Goal: Task Accomplishment & Management: Manage account settings

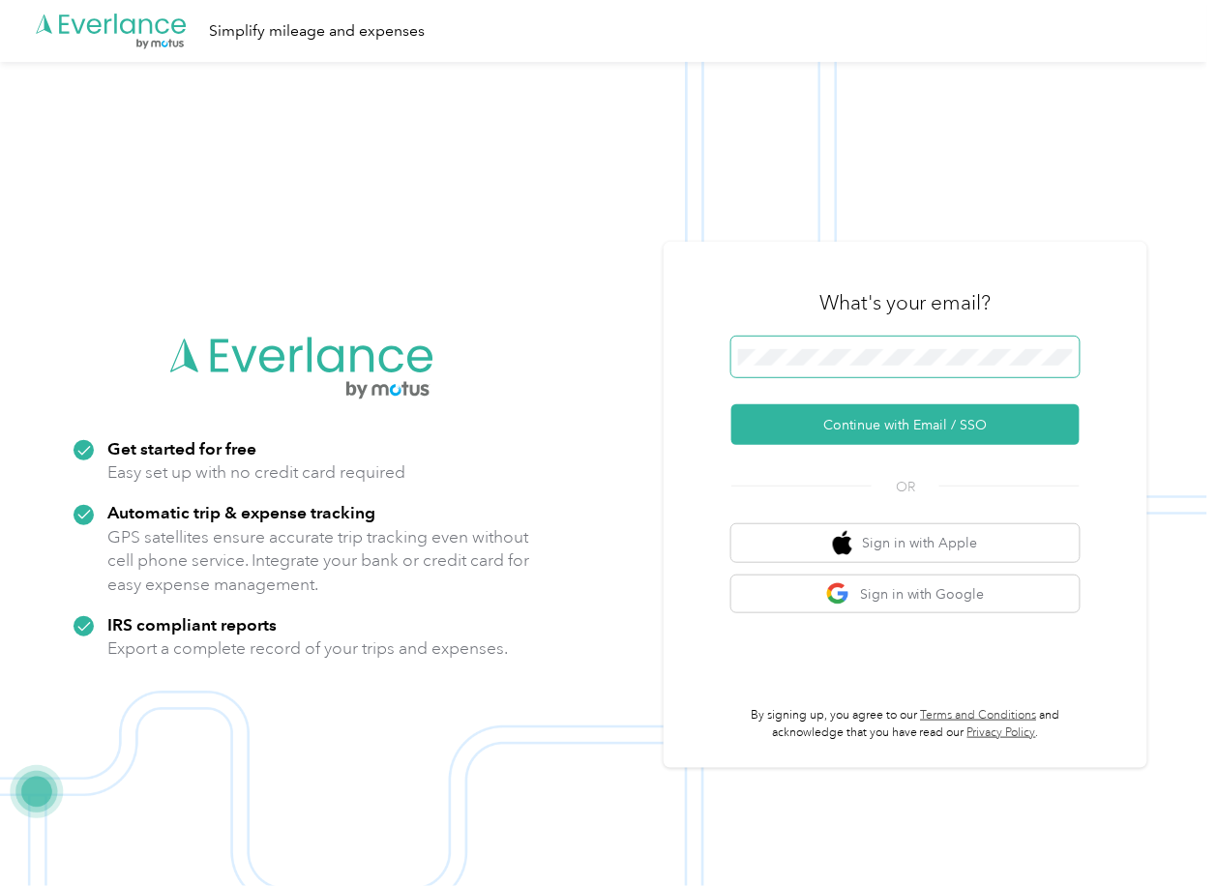
click at [785, 340] on span at bounding box center [905, 357] width 348 height 41
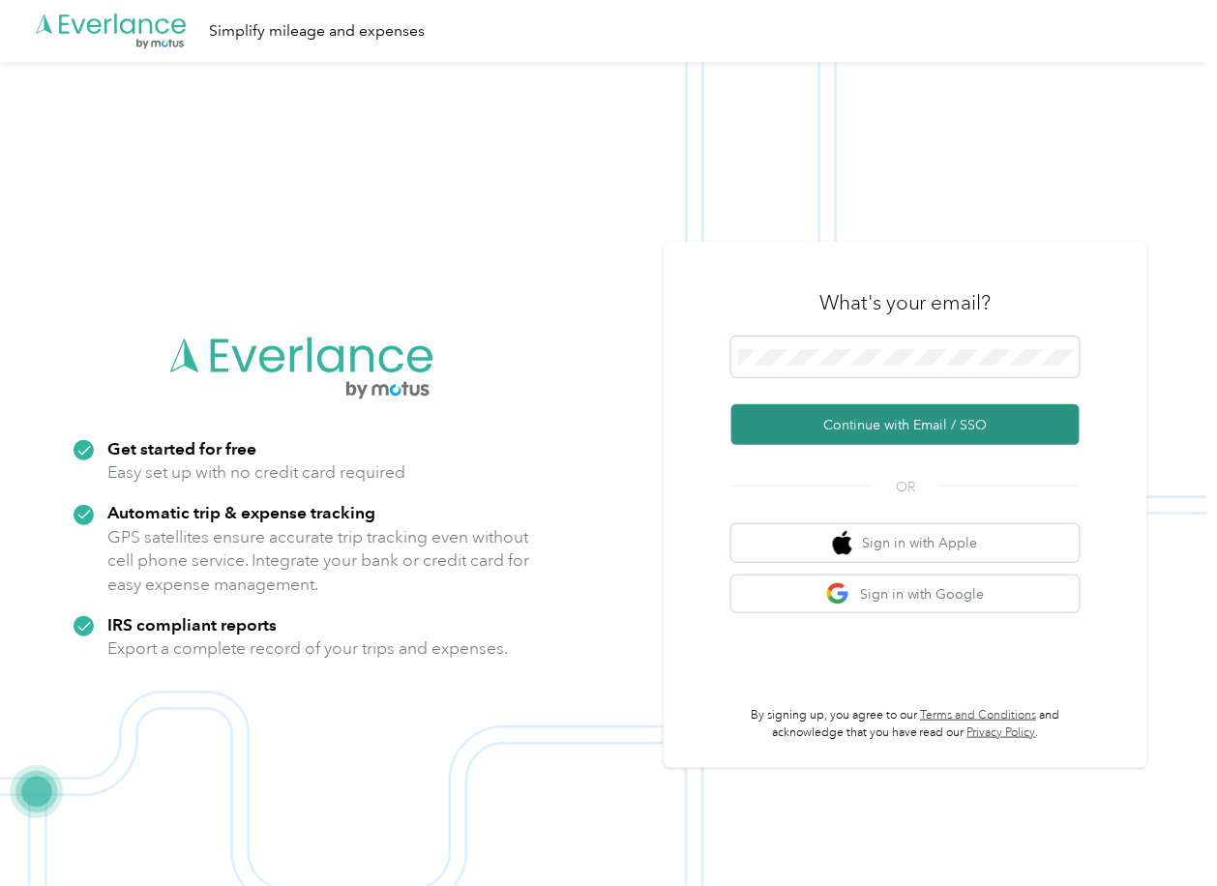
click at [779, 417] on button "Continue with Email / SSO" at bounding box center [905, 424] width 348 height 41
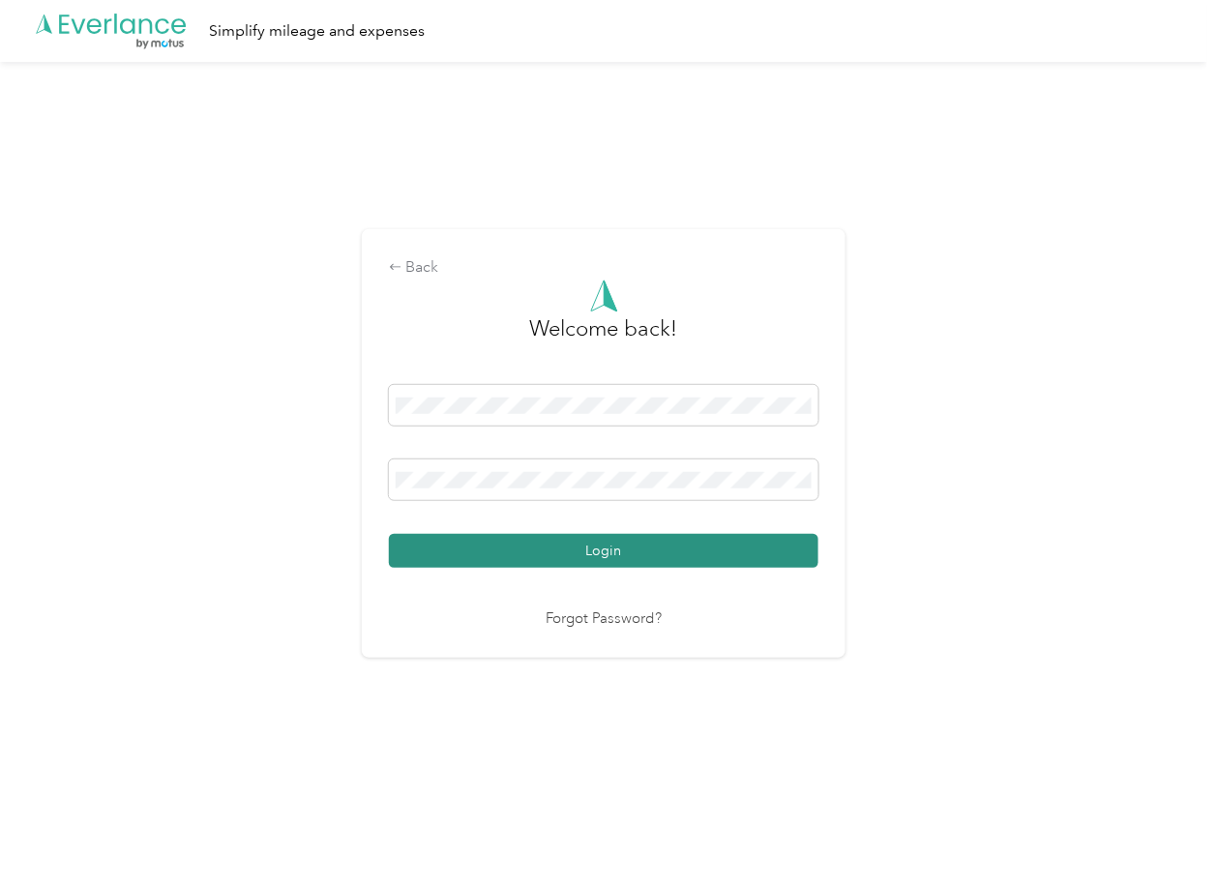
click at [460, 538] on button "Login" at bounding box center [603, 551] width 429 height 34
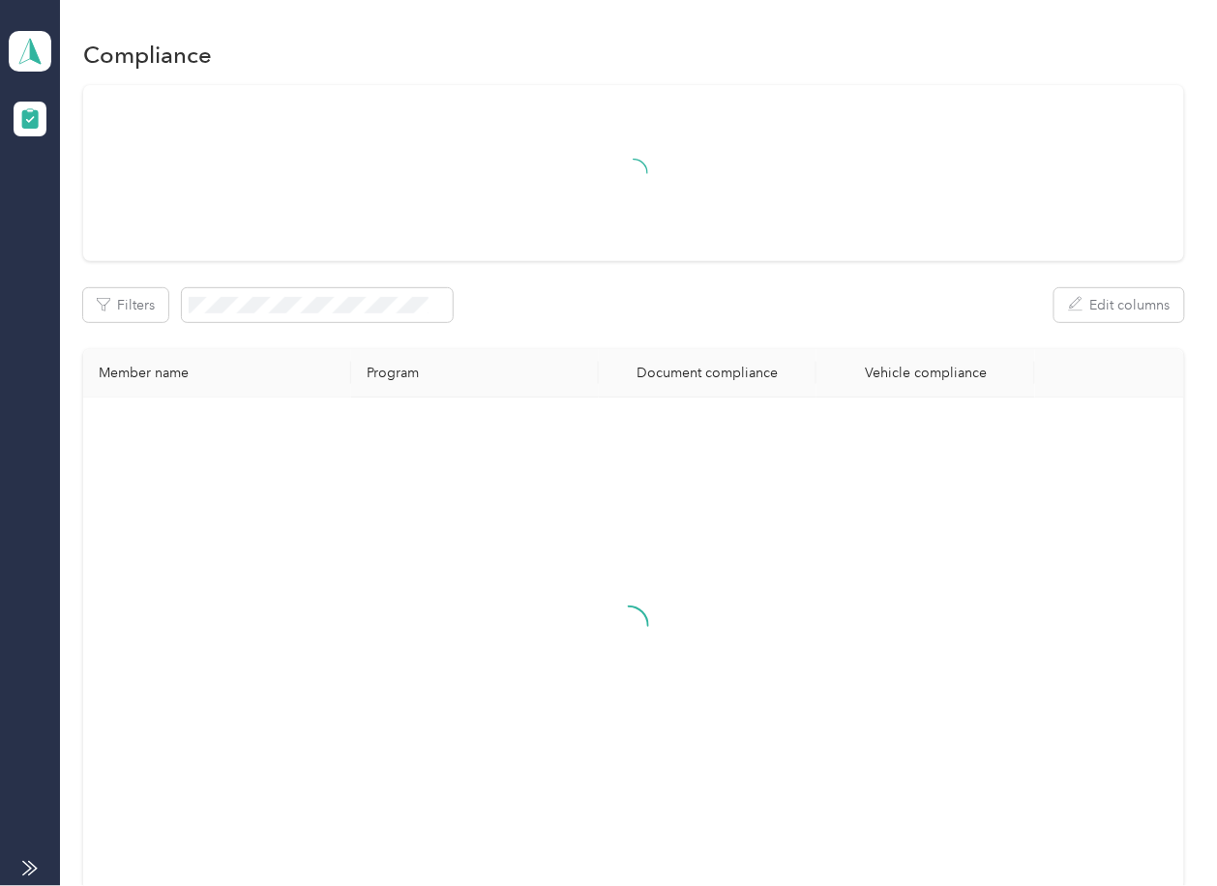
click at [615, 246] on div at bounding box center [633, 173] width 1100 height 176
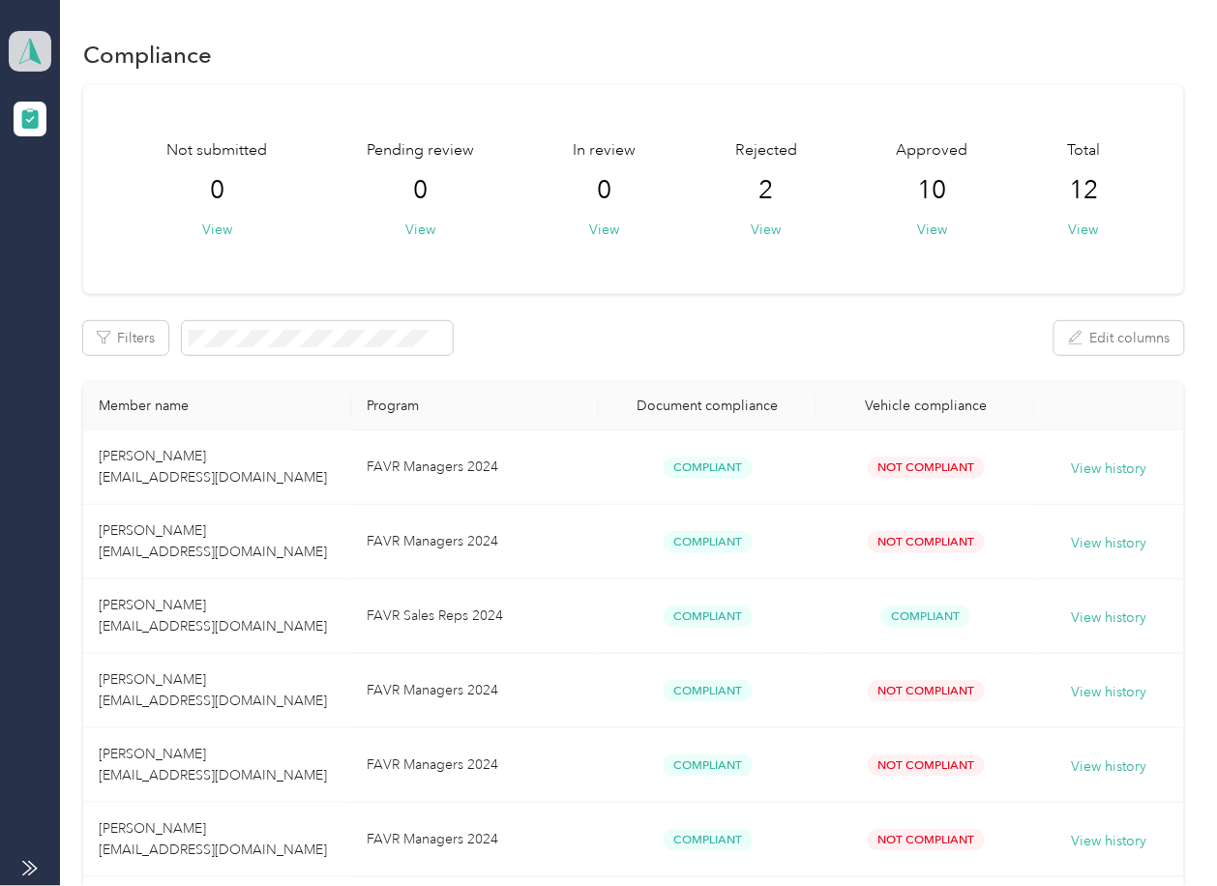
click at [30, 47] on polygon at bounding box center [35, 50] width 11 height 25
click at [96, 202] on div "Log out" at bounding box center [62, 202] width 74 height 20
